Goal: Check status: Check status

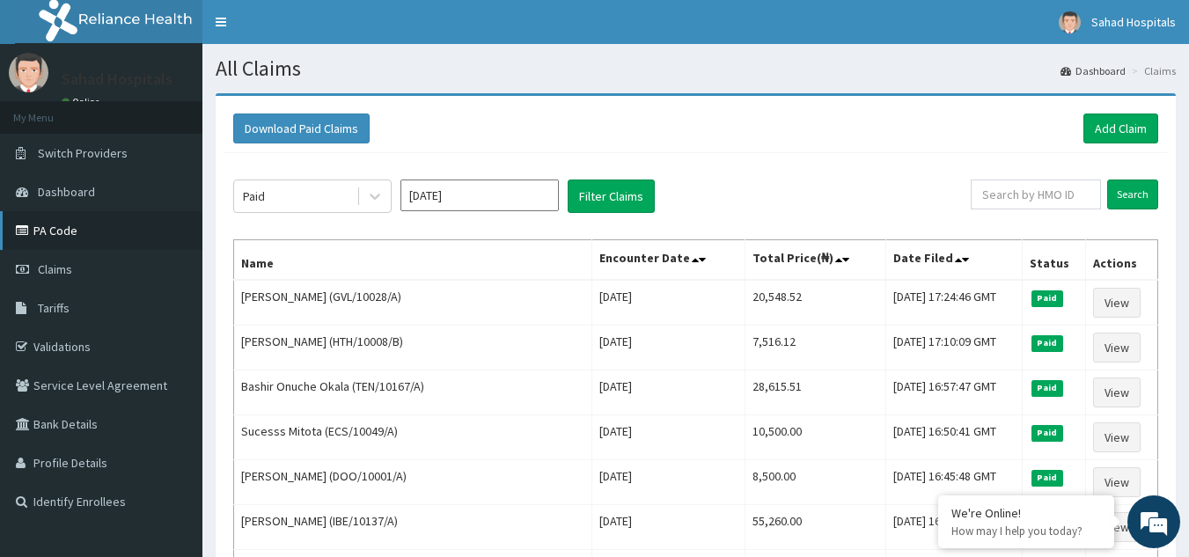
click at [39, 239] on link "PA Code" at bounding box center [101, 230] width 202 height 39
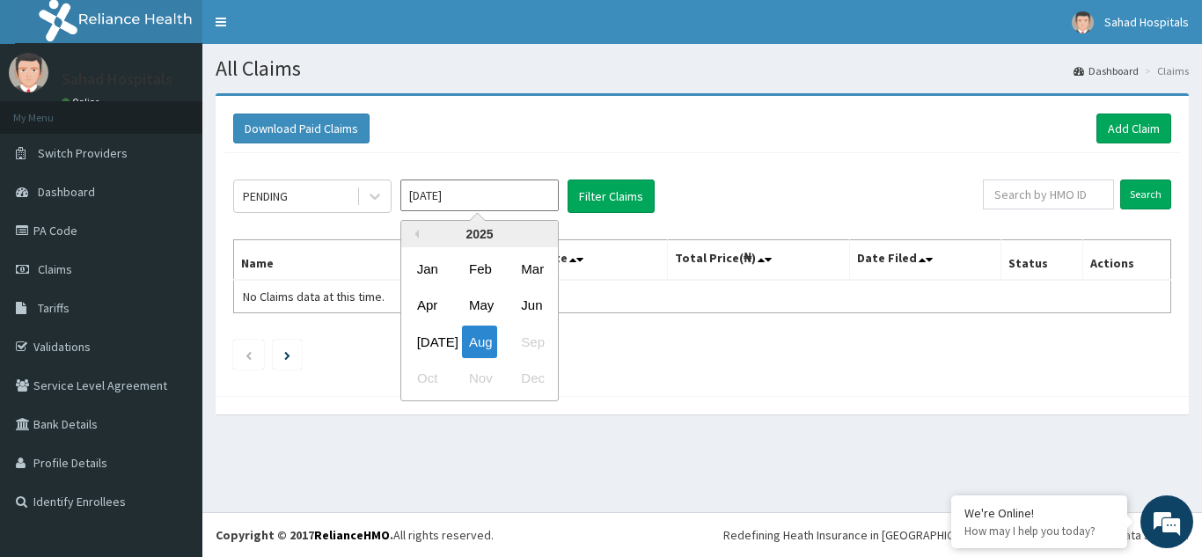
click at [464, 200] on input "Aug 2025" at bounding box center [479, 196] width 158 height 32
click at [437, 348] on div "Jul" at bounding box center [427, 342] width 35 height 33
type input "[DATE]"
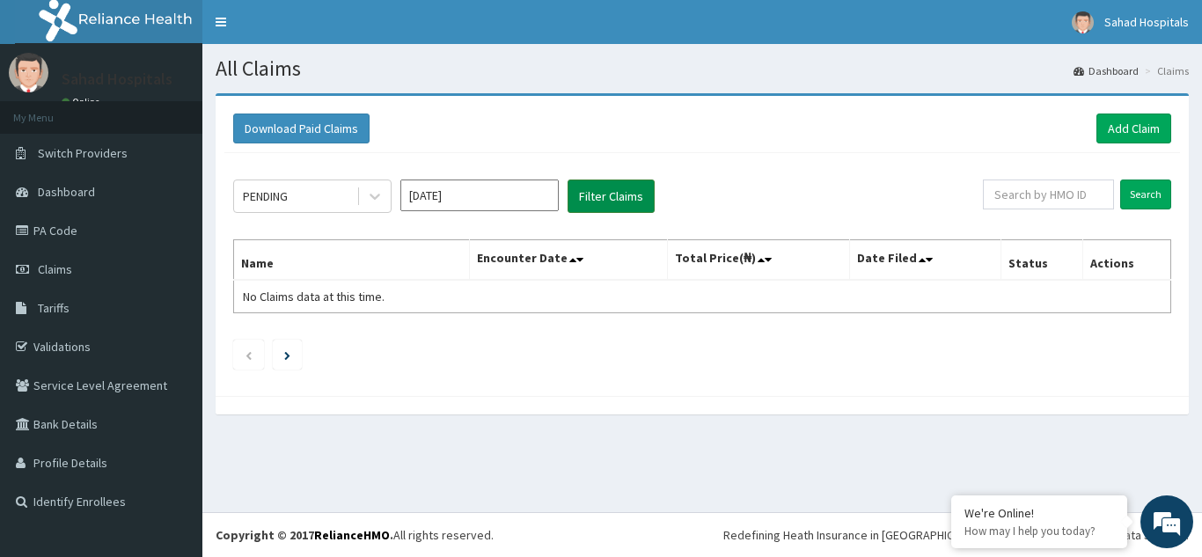
click at [630, 194] on button "Filter Claims" at bounding box center [611, 196] width 87 height 33
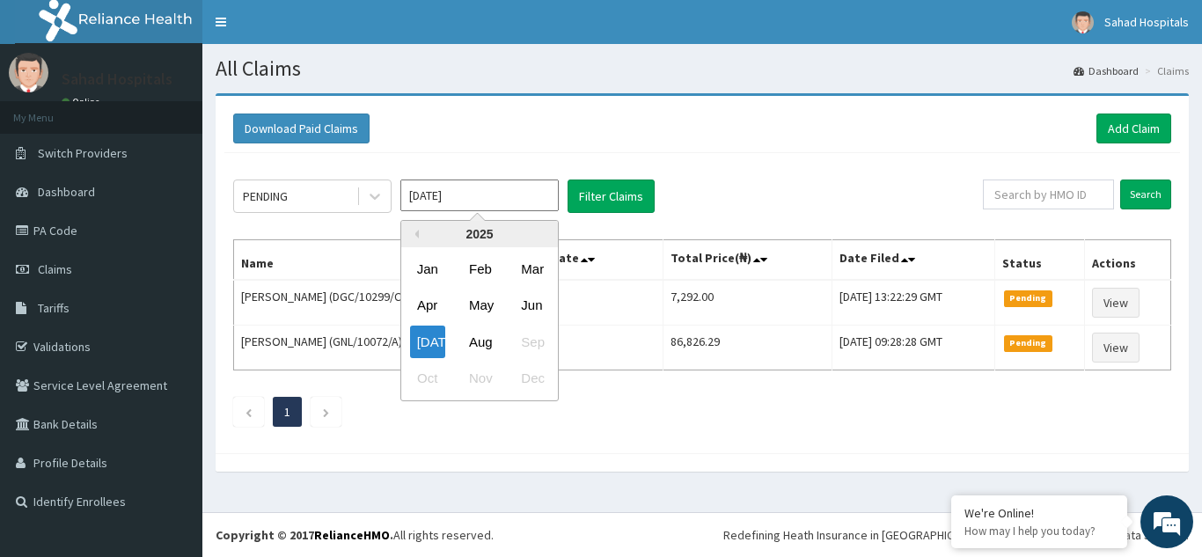
click at [499, 201] on input "[DATE]" at bounding box center [479, 196] width 158 height 32
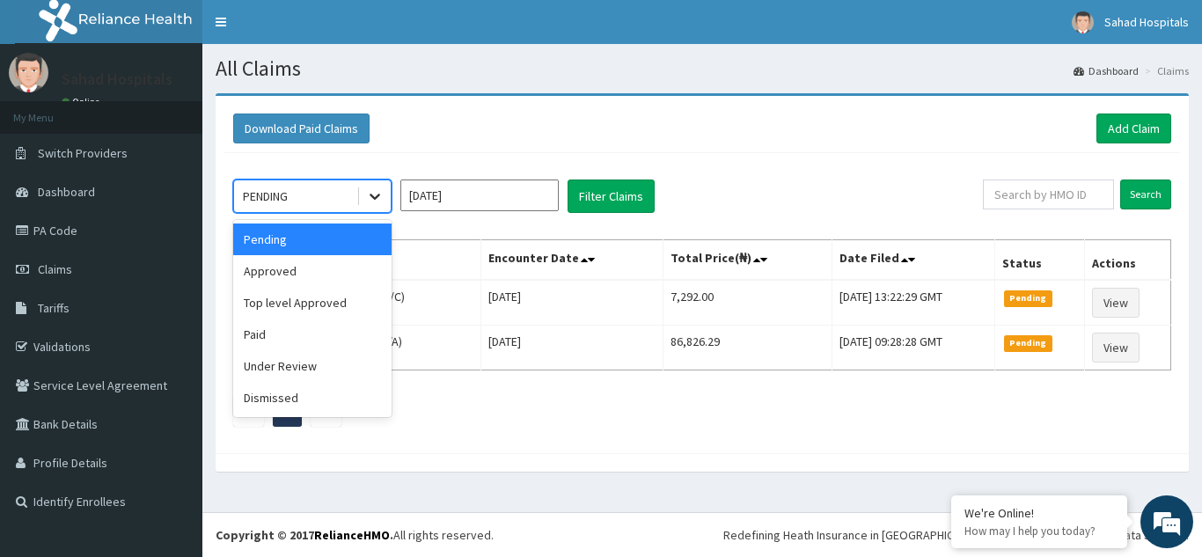
click at [371, 195] on icon at bounding box center [375, 198] width 11 height 6
click at [275, 275] on div "Approved" at bounding box center [312, 271] width 158 height 32
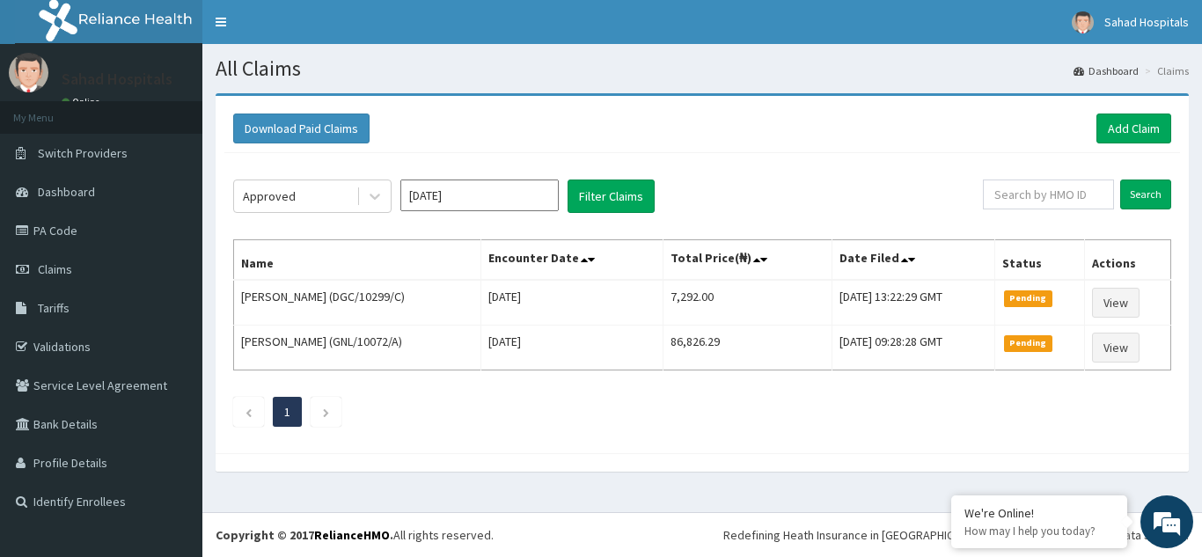
click at [589, 215] on div "Approved Jul 2025 Filter Claims Search Name Encounter Date Total Price(₦) Date …" at bounding box center [702, 298] width 956 height 291
click at [615, 202] on button "Filter Claims" at bounding box center [611, 196] width 87 height 33
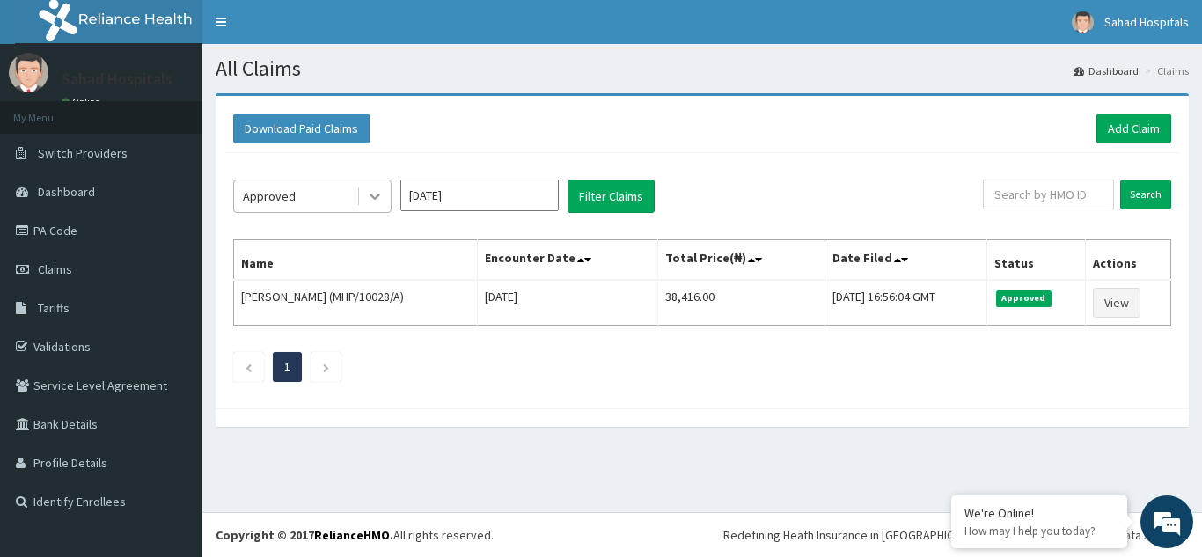
click at [375, 195] on icon at bounding box center [375, 196] width 18 height 18
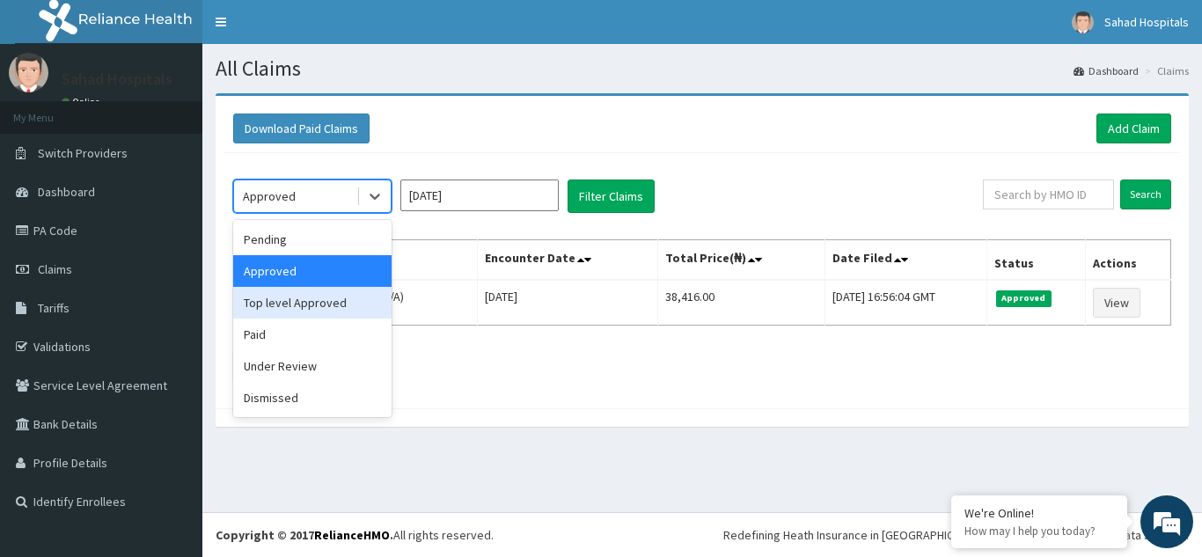
click at [301, 309] on div "Top level Approved" at bounding box center [312, 303] width 158 height 32
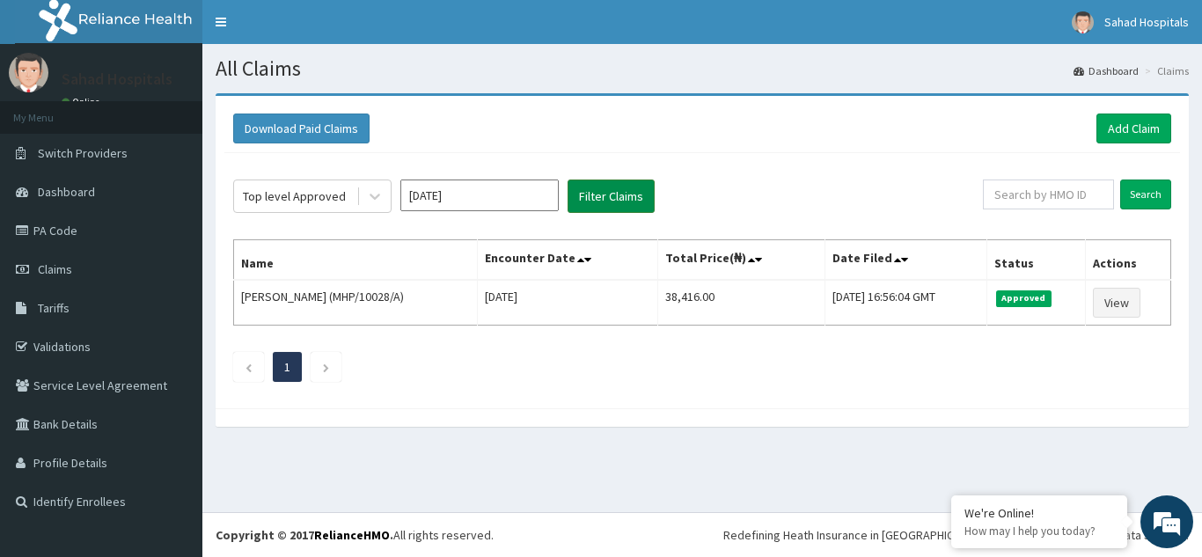
click at [599, 206] on button "Filter Claims" at bounding box center [611, 196] width 87 height 33
